Goal: Information Seeking & Learning: Learn about a topic

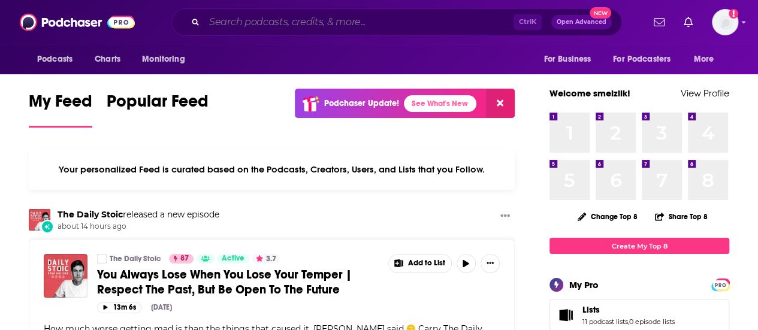
click at [341, 15] on input "Search podcasts, credits, & more..." at bounding box center [358, 22] width 309 height 19
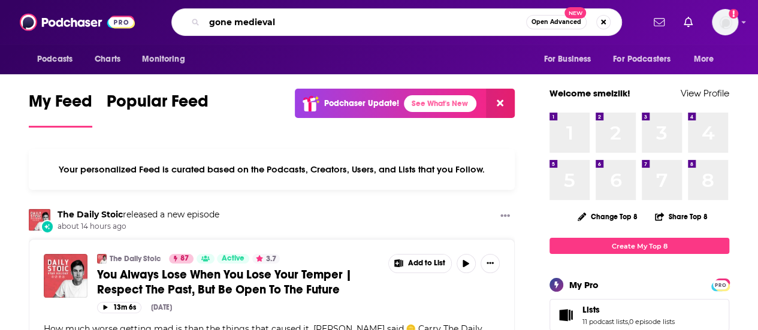
type input "gone medieval"
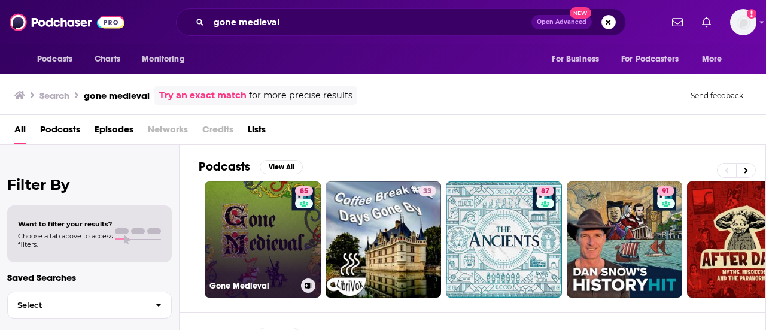
click at [268, 237] on link "85 Gone Medieval" at bounding box center [263, 239] width 116 height 116
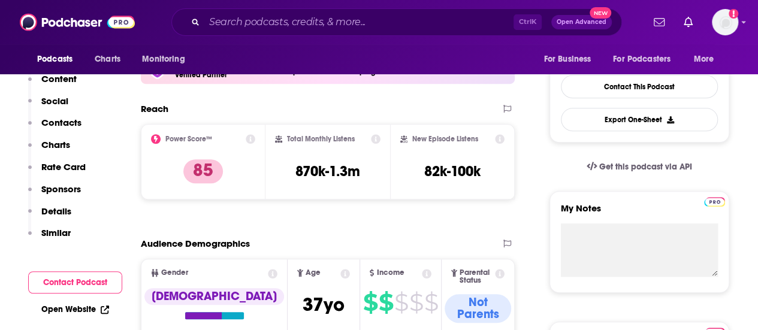
scroll to position [299, 0]
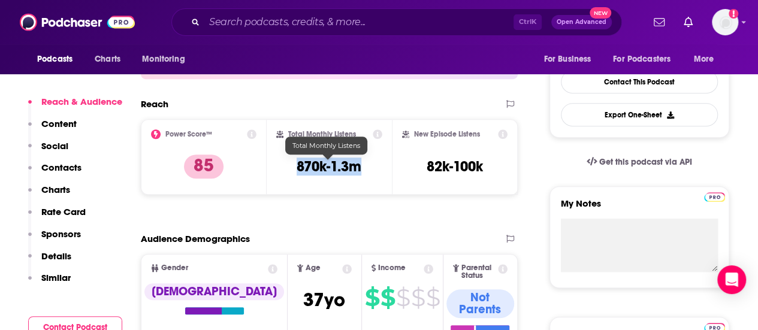
drag, startPoint x: 365, startPoint y: 168, endPoint x: 296, endPoint y: 171, distance: 69.5
click at [296, 171] on div "Total Monthly Listens 870k-1.3m" at bounding box center [329, 156] width 107 height 55
copy h3 "870k-1.3m"
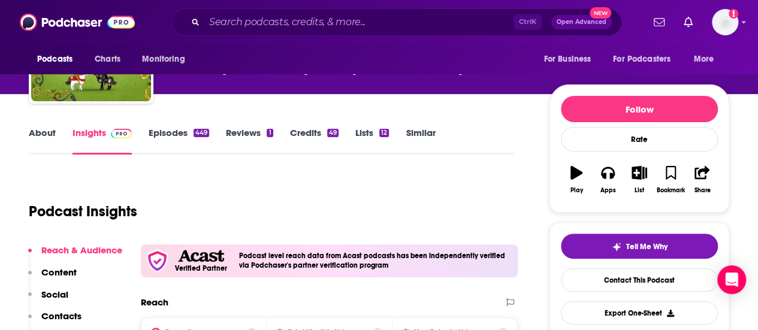
scroll to position [60, 0]
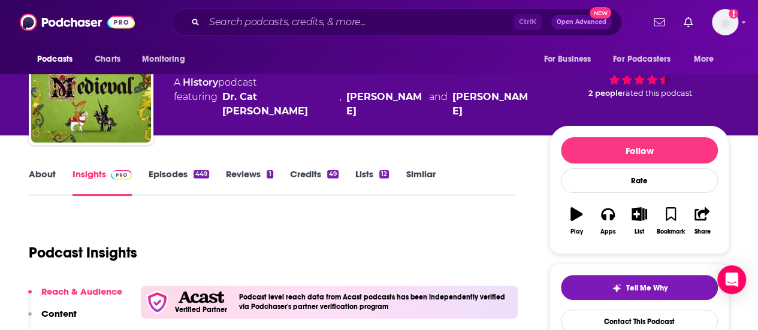
click at [47, 177] on link "About" at bounding box center [42, 182] width 27 height 28
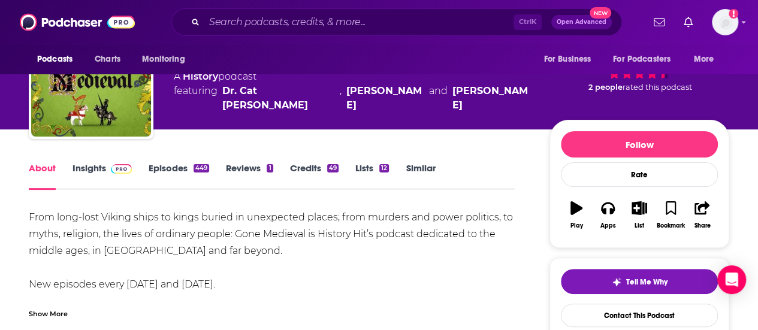
scroll to position [120, 0]
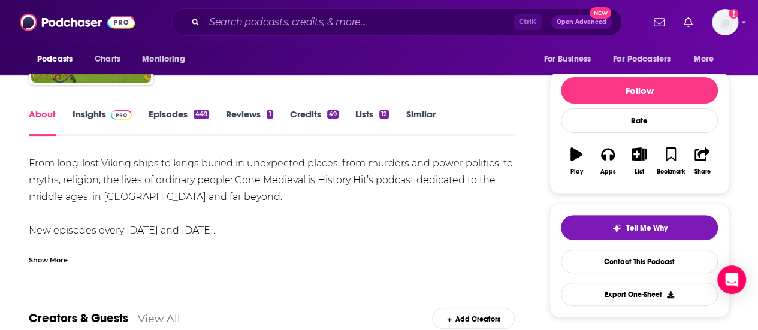
click at [63, 264] on div "Show More" at bounding box center [48, 258] width 39 height 11
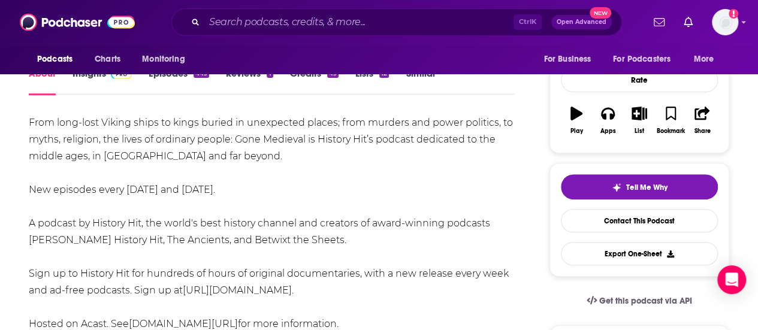
scroll to position [180, 0]
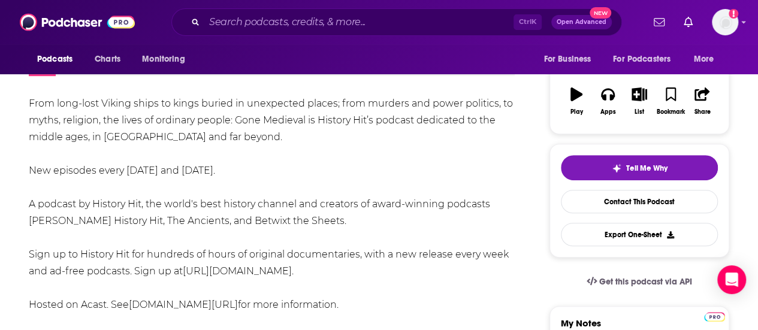
drag, startPoint x: 380, startPoint y: 270, endPoint x: 25, endPoint y: 107, distance: 390.7
copy div "From long-lost Viking ships to kings buried in unexpected places; from murders …"
